Goal: Register for event/course

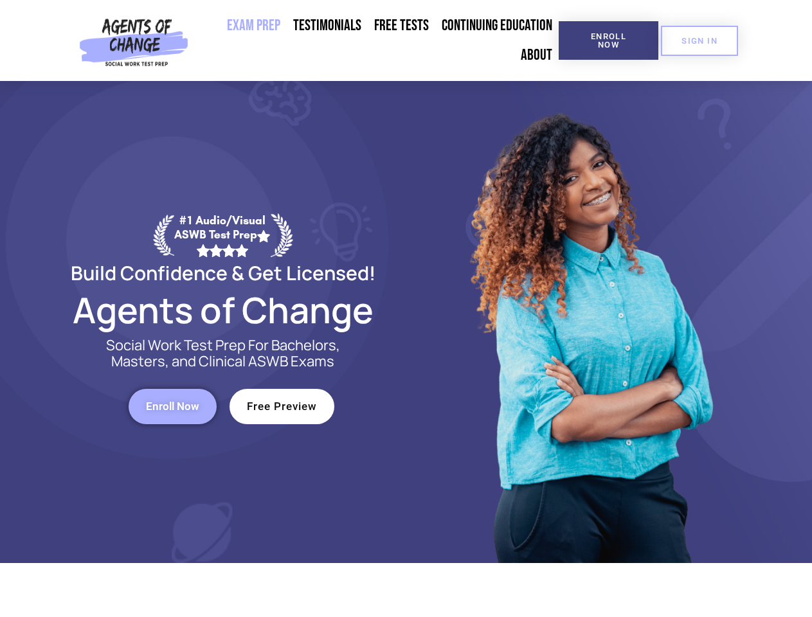
click at [406, 309] on div at bounding box center [589, 322] width 367 height 482
click at [608, 41] on span "Enroll Now" at bounding box center [609, 40] width 59 height 17
click at [700, 41] on span "SIGN IN" at bounding box center [700, 41] width 36 height 8
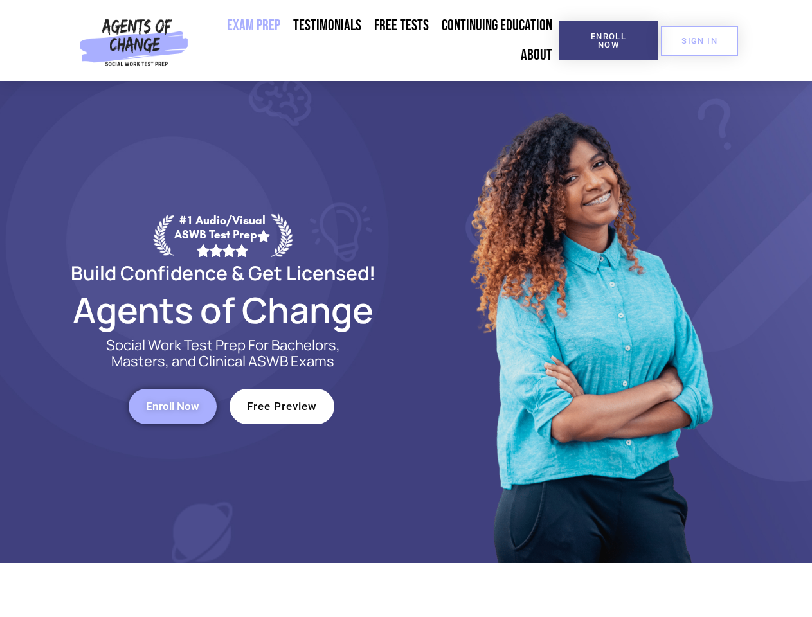
click at [172, 406] on span "Enroll Now" at bounding box center [172, 406] width 53 height 11
click at [282, 406] on span "Free Preview" at bounding box center [282, 406] width 70 height 11
